Goal: Task Accomplishment & Management: Use online tool/utility

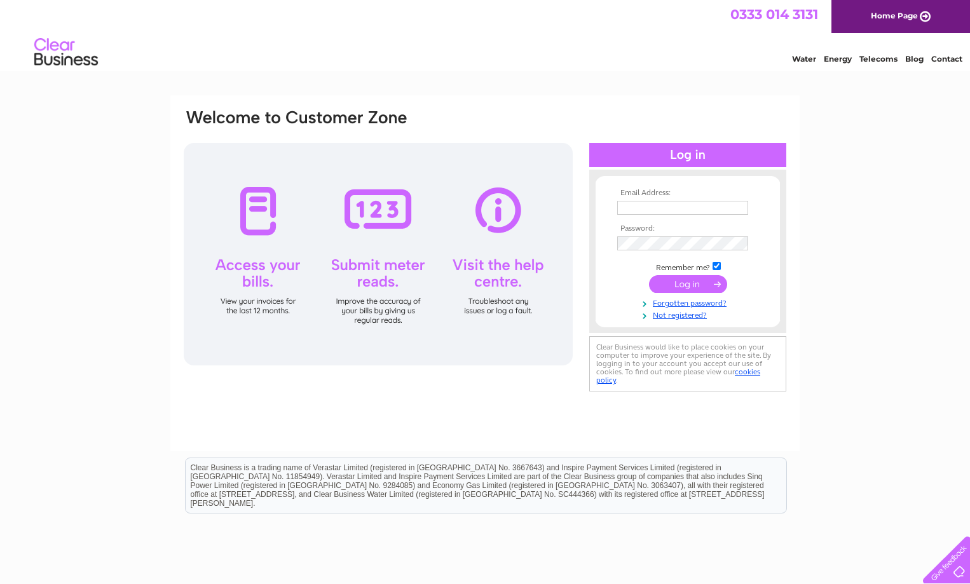
click at [624, 207] on input "text" at bounding box center [682, 208] width 131 height 14
type input "kmcphee51@gmail.com"
click at [692, 286] on input "submit" at bounding box center [688, 286] width 78 height 18
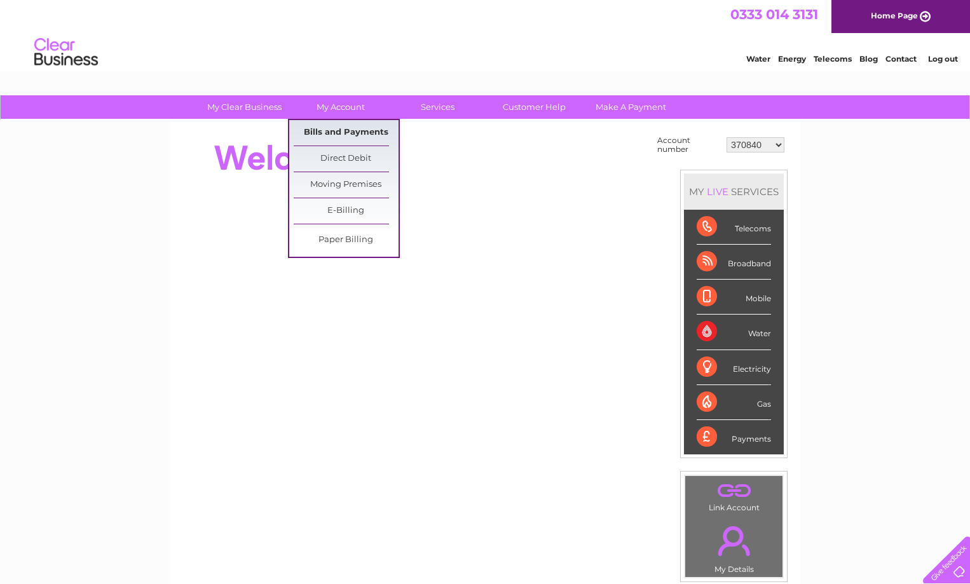
click at [330, 135] on link "Bills and Payments" at bounding box center [346, 132] width 105 height 25
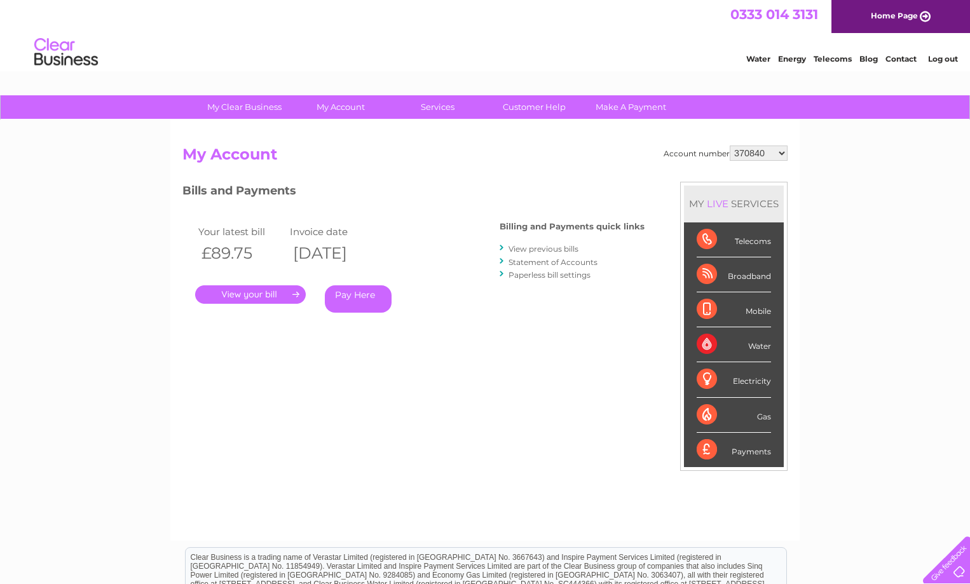
click at [233, 299] on link "." at bounding box center [250, 294] width 111 height 18
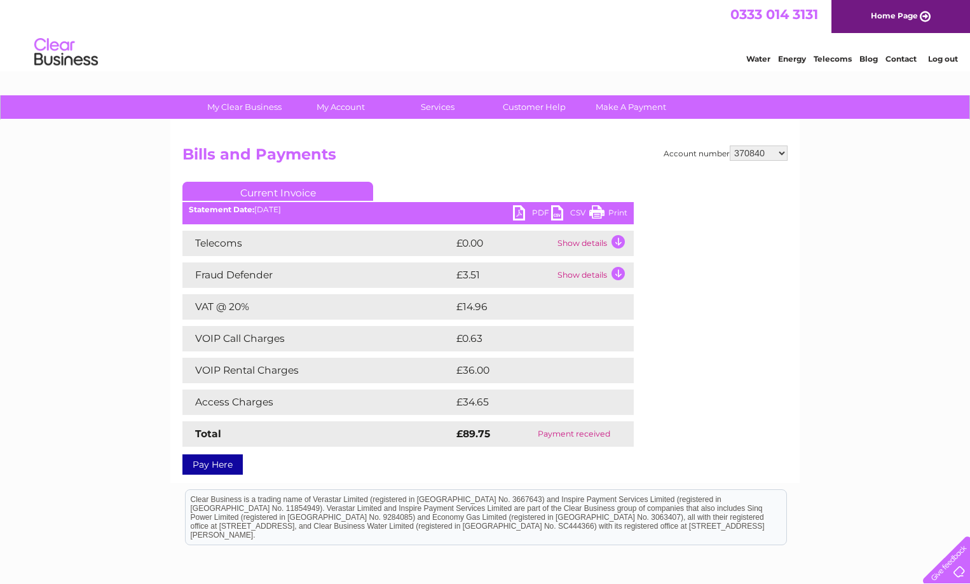
click at [533, 215] on link "PDF" at bounding box center [532, 214] width 38 height 18
click at [537, 215] on link "PDF" at bounding box center [532, 214] width 38 height 18
click at [769, 156] on select "370840 1137131 30317342" at bounding box center [759, 153] width 58 height 15
select select "1137131"
click at [730, 146] on select "370840 1137131 30317342" at bounding box center [759, 153] width 58 height 15
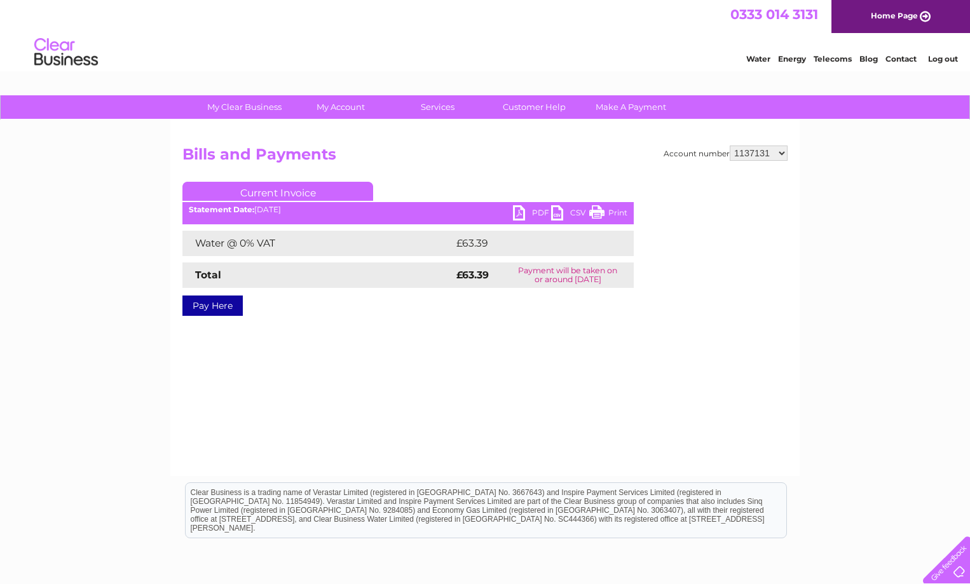
click at [534, 207] on link "PDF" at bounding box center [532, 214] width 38 height 18
click at [770, 155] on select "370840 1137131 30317342" at bounding box center [759, 153] width 58 height 15
select select "30317342"
click at [730, 146] on select "370840 1137131 30317342" at bounding box center [759, 153] width 58 height 15
click at [759, 152] on select "370840 1137131 30317342" at bounding box center [759, 153] width 58 height 15
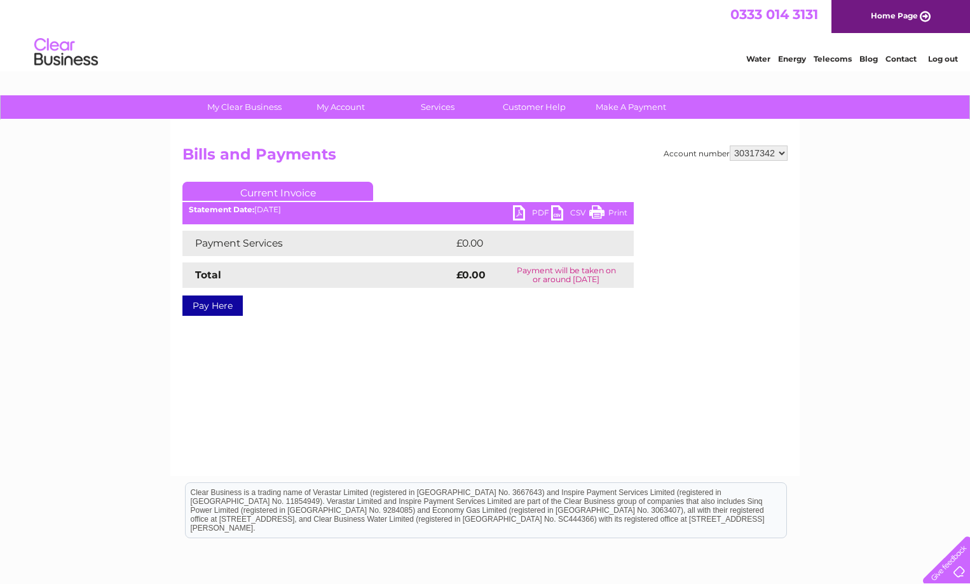
select select "1137131"
click at [730, 146] on select "370840 1137131 30317342" at bounding box center [759, 153] width 58 height 15
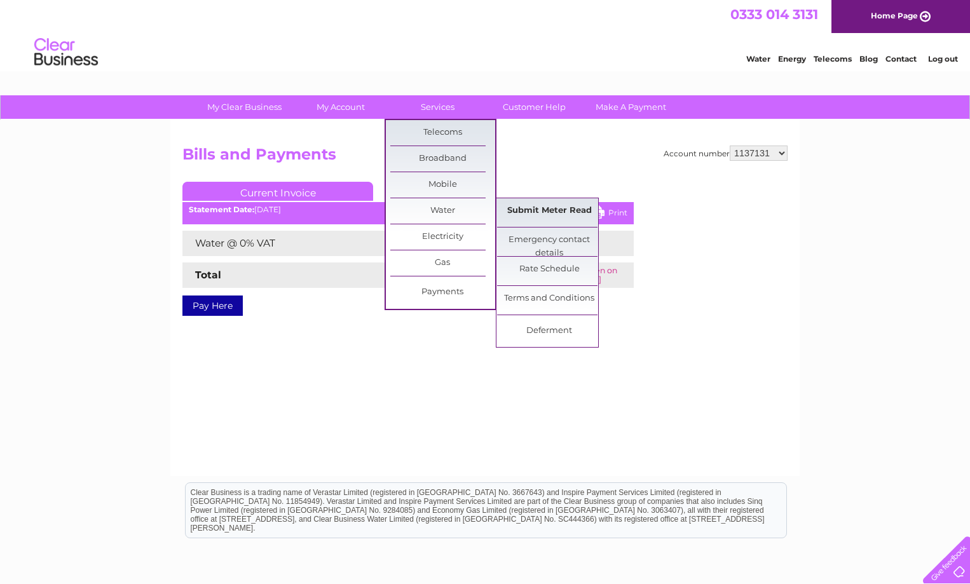
click at [572, 211] on link "Submit Meter Read" at bounding box center [549, 210] width 105 height 25
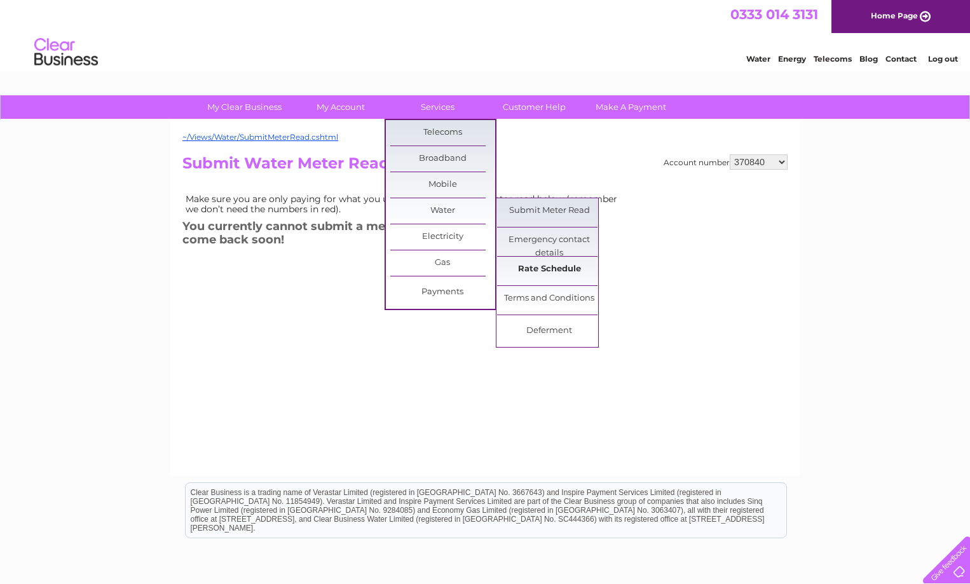
click at [548, 270] on link "Rate Schedule" at bounding box center [549, 269] width 105 height 25
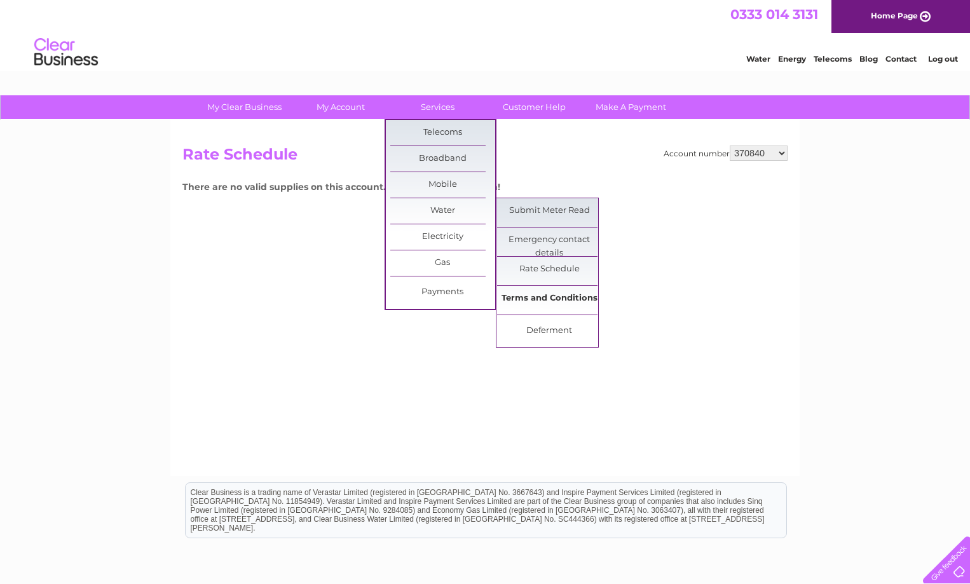
click at [537, 295] on link "Terms and Conditions" at bounding box center [549, 298] width 105 height 25
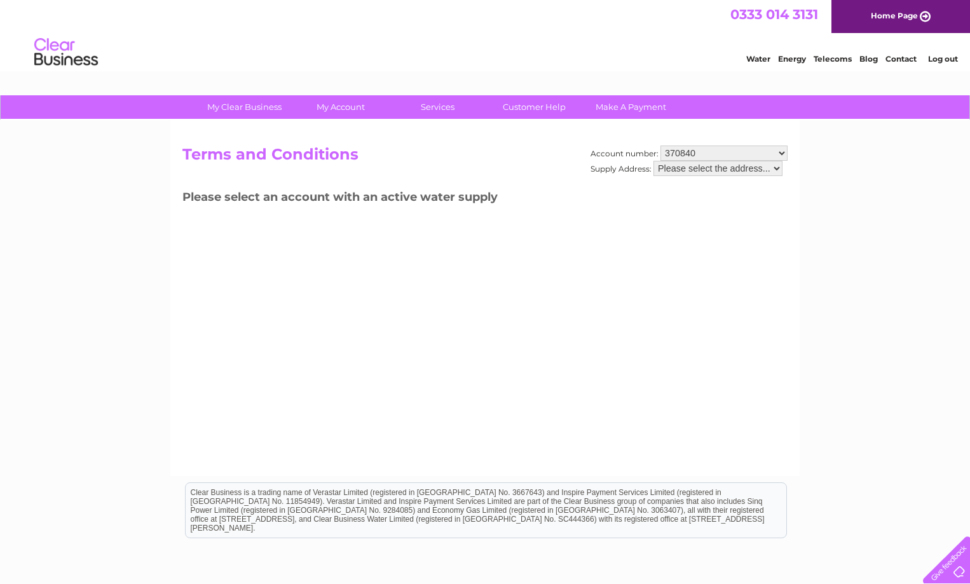
click at [739, 168] on select "Please select the address..." at bounding box center [718, 168] width 129 height 15
click at [744, 154] on select "370840 1137131 30317342" at bounding box center [724, 153] width 127 height 15
select select "1137131"
click at [661, 146] on select "370840 1137131 30317342" at bounding box center [724, 153] width 127 height 15
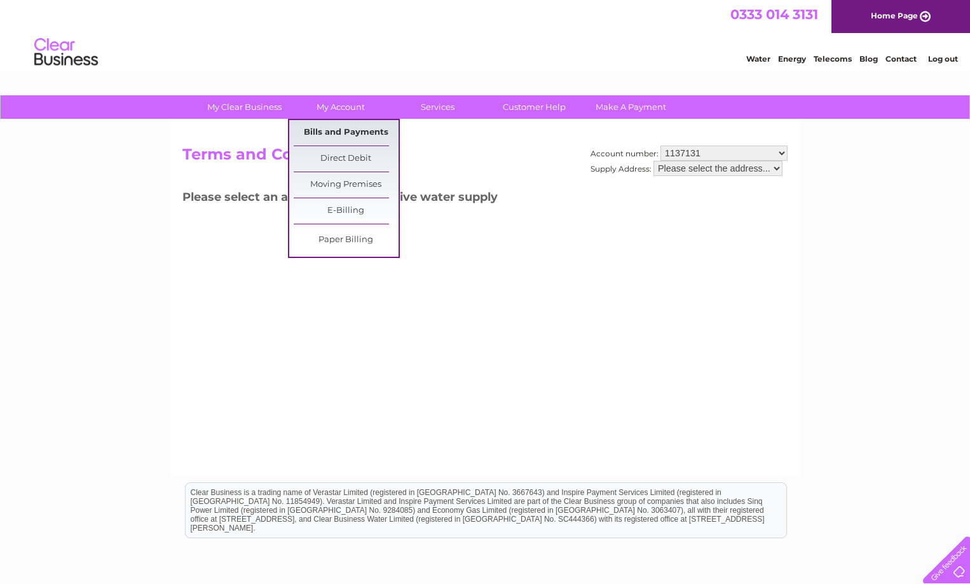
click at [340, 130] on link "Bills and Payments" at bounding box center [346, 132] width 105 height 25
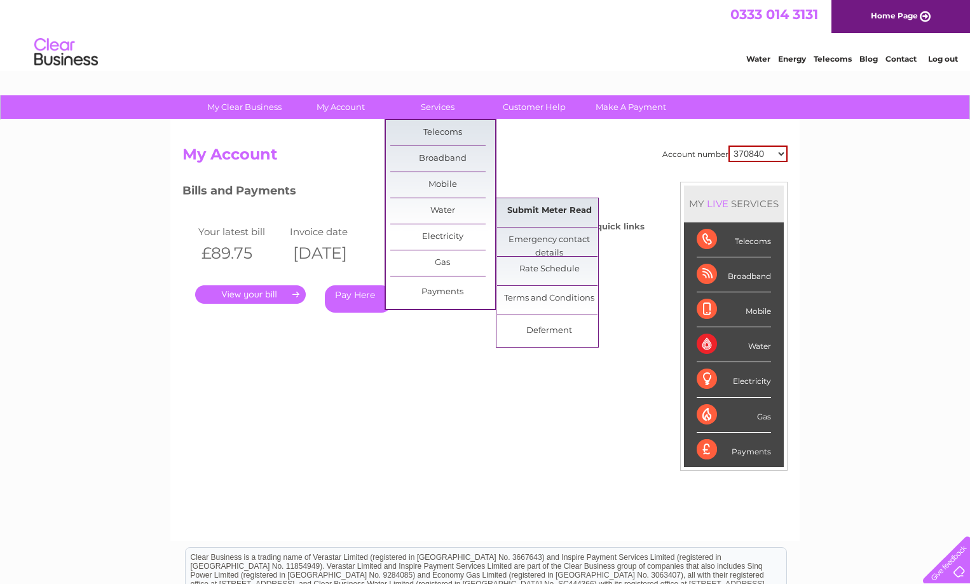
click at [559, 210] on link "Submit Meter Read" at bounding box center [549, 210] width 105 height 25
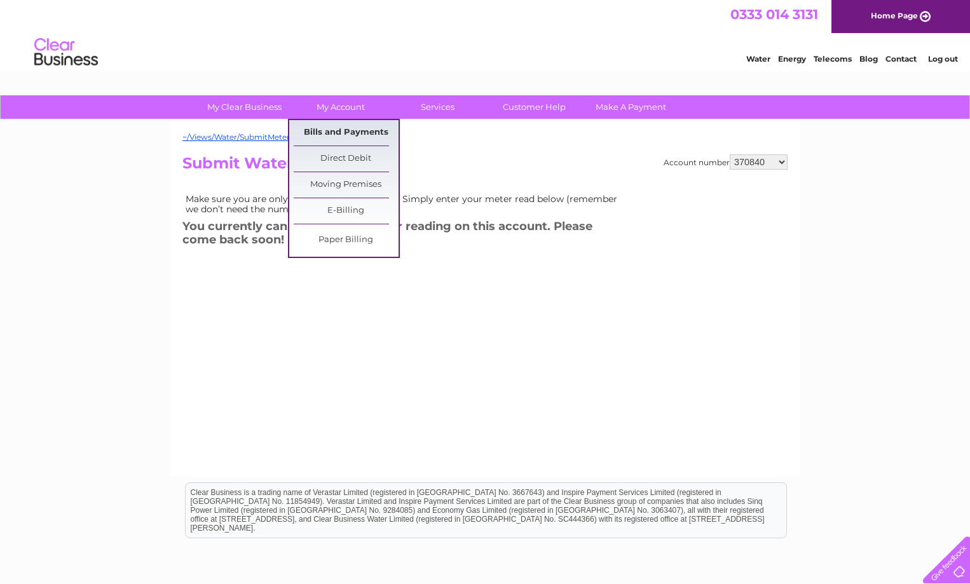
click at [350, 133] on link "Bills and Payments" at bounding box center [346, 132] width 105 height 25
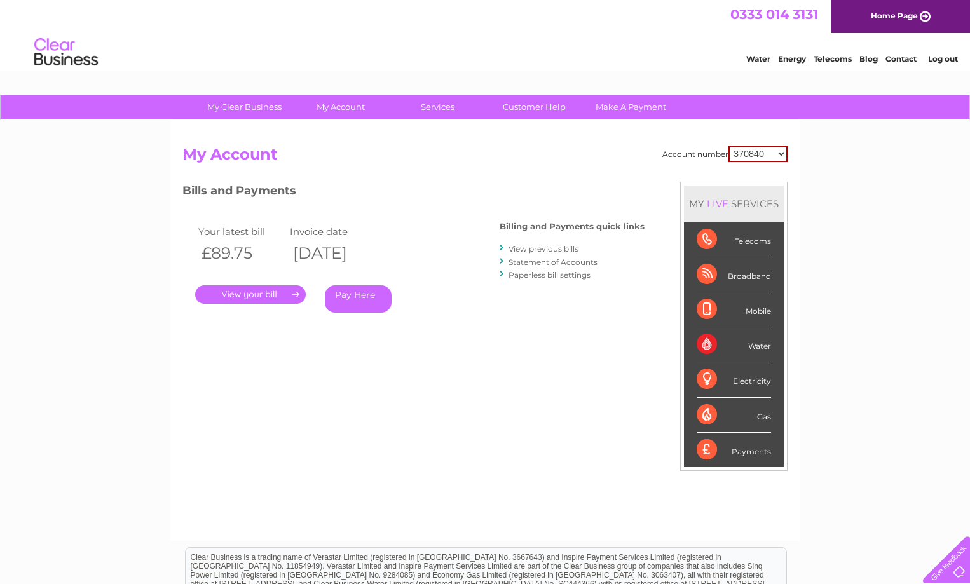
click at [751, 158] on select "370840 1137131 30317342" at bounding box center [758, 154] width 59 height 17
select select "1137131"
click at [729, 146] on select "370840 1137131 30317342" at bounding box center [758, 154] width 59 height 17
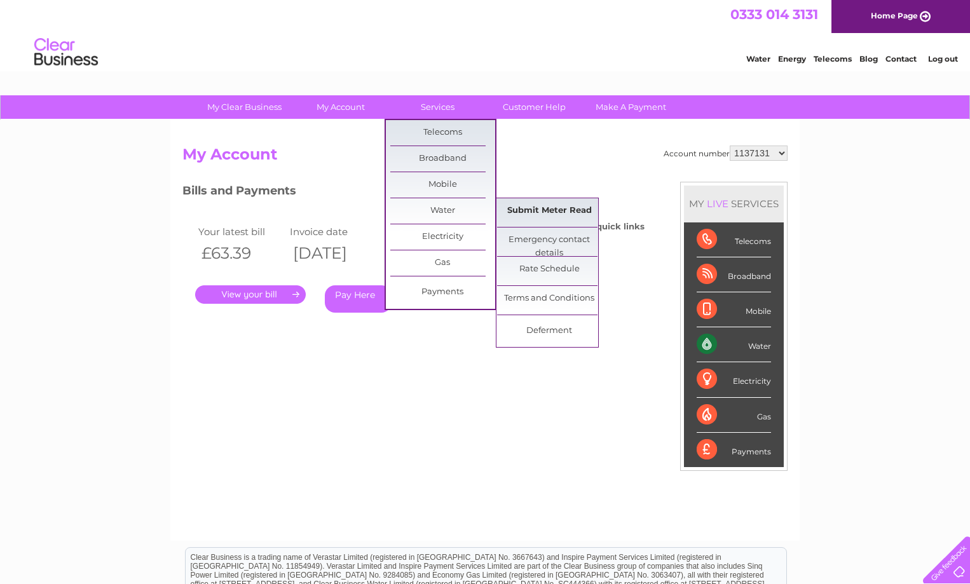
click at [540, 211] on link "Submit Meter Read" at bounding box center [549, 210] width 105 height 25
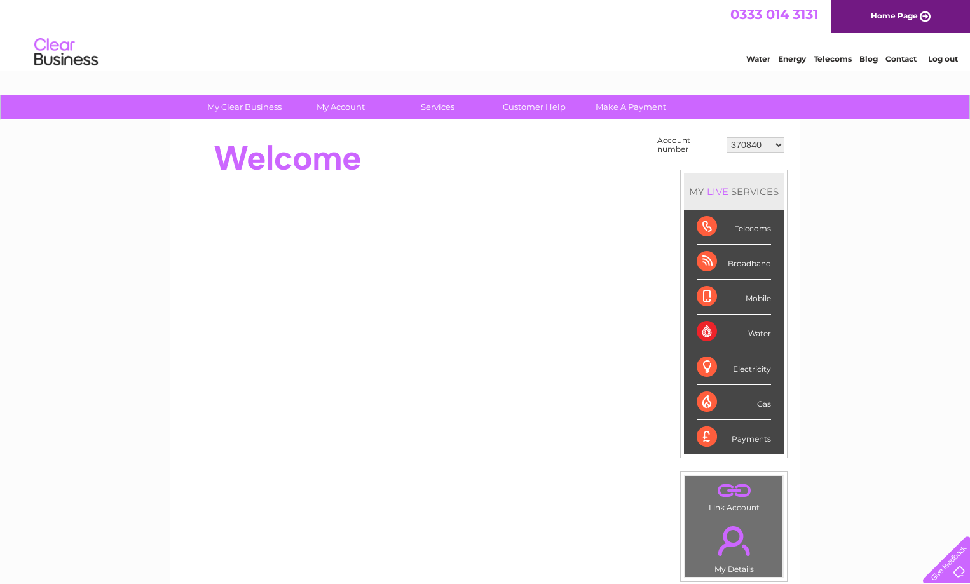
click at [748, 144] on select "370840 1137131 30317342" at bounding box center [756, 144] width 58 height 15
click at [727, 137] on select "370840 1137131 30317342" at bounding box center [756, 144] width 58 height 15
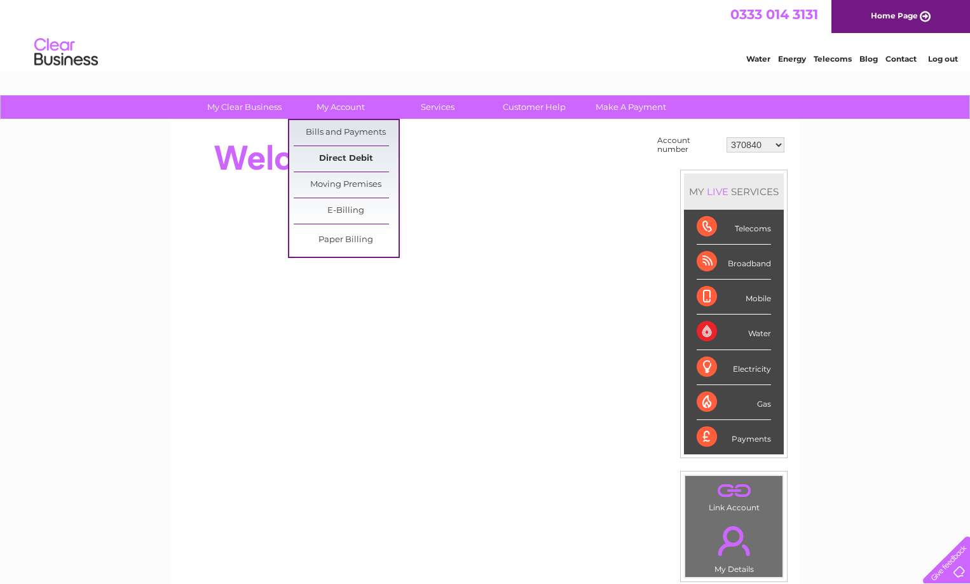
click at [350, 155] on link "Direct Debit" at bounding box center [346, 158] width 105 height 25
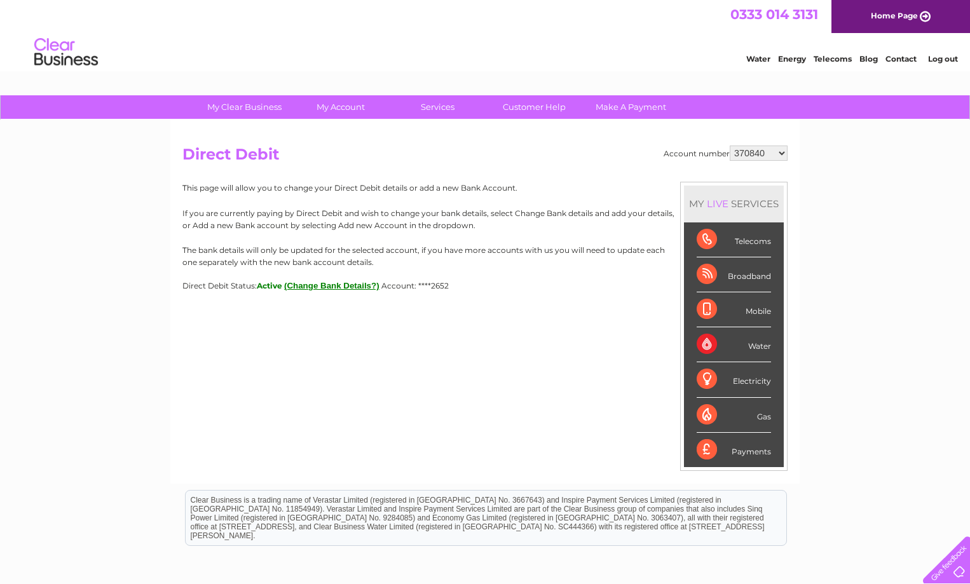
click at [768, 153] on select "370840 1137131 30317342" at bounding box center [759, 153] width 58 height 15
